Goal: Answer question/provide support

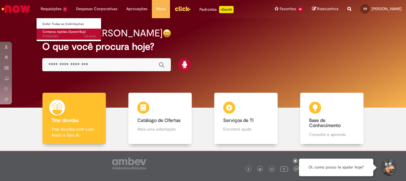
click at [52, 33] on span "Compras rápidas (Speed Buy)" at bounding box center [64, 31] width 43 height 4
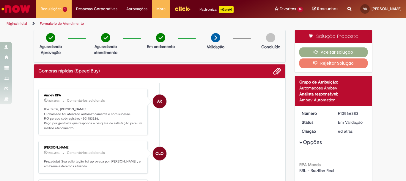
click at [83, 119] on p "Boa tarde, [PERSON_NAME]! O chamado foi atendido automaticamente e com sucesso.…" at bounding box center [93, 119] width 99 height 24
drag, startPoint x: 83, startPoint y: 119, endPoint x: 87, endPoint y: 116, distance: 4.6
click at [83, 119] on p "Boa tarde, [PERSON_NAME]! O chamado foi atendido automaticamente e com sucesso.…" at bounding box center [93, 119] width 99 height 24
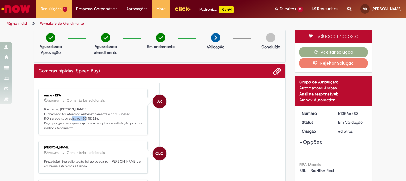
copy p "4501483226"
click at [320, 54] on button "Aceitar solução" at bounding box center [334, 52] width 69 height 10
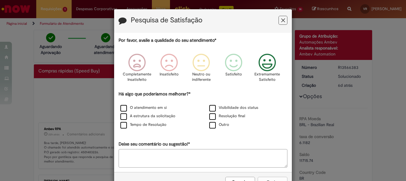
click at [263, 66] on icon "Feedback" at bounding box center [267, 63] width 22 height 18
click at [150, 113] on div "A estrutura da solicitação" at bounding box center [159, 115] width 88 height 7
click at [144, 124] on label "Tempo de Resolução" at bounding box center [143, 125] width 46 height 6
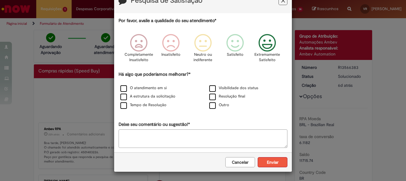
click at [264, 158] on button "Enviar" at bounding box center [273, 162] width 30 height 10
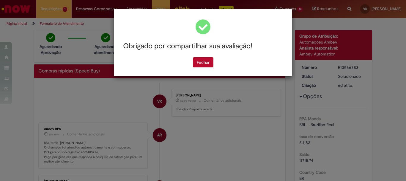
scroll to position [0, 0]
click at [202, 61] on button "Fechar" at bounding box center [203, 62] width 21 height 10
